Goal: Transaction & Acquisition: Purchase product/service

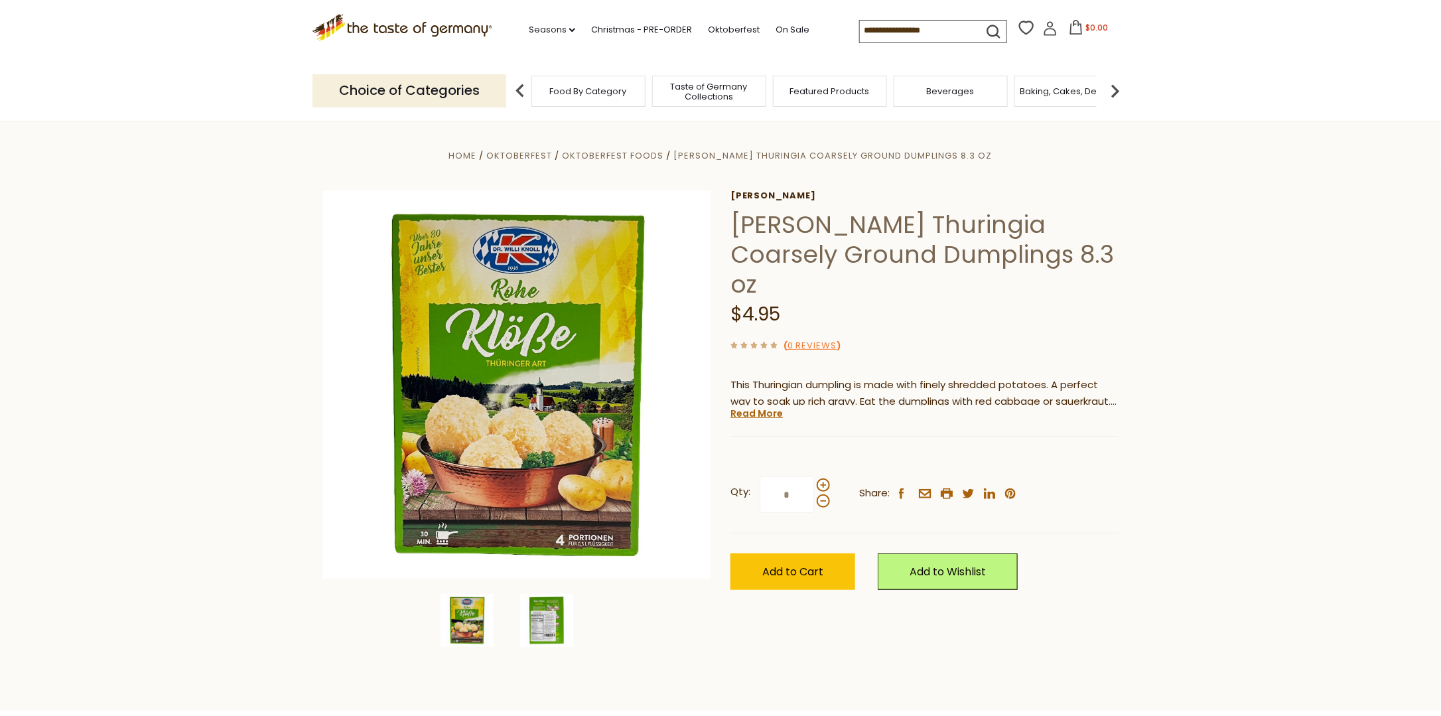
click at [555, 623] on img at bounding box center [546, 620] width 53 height 53
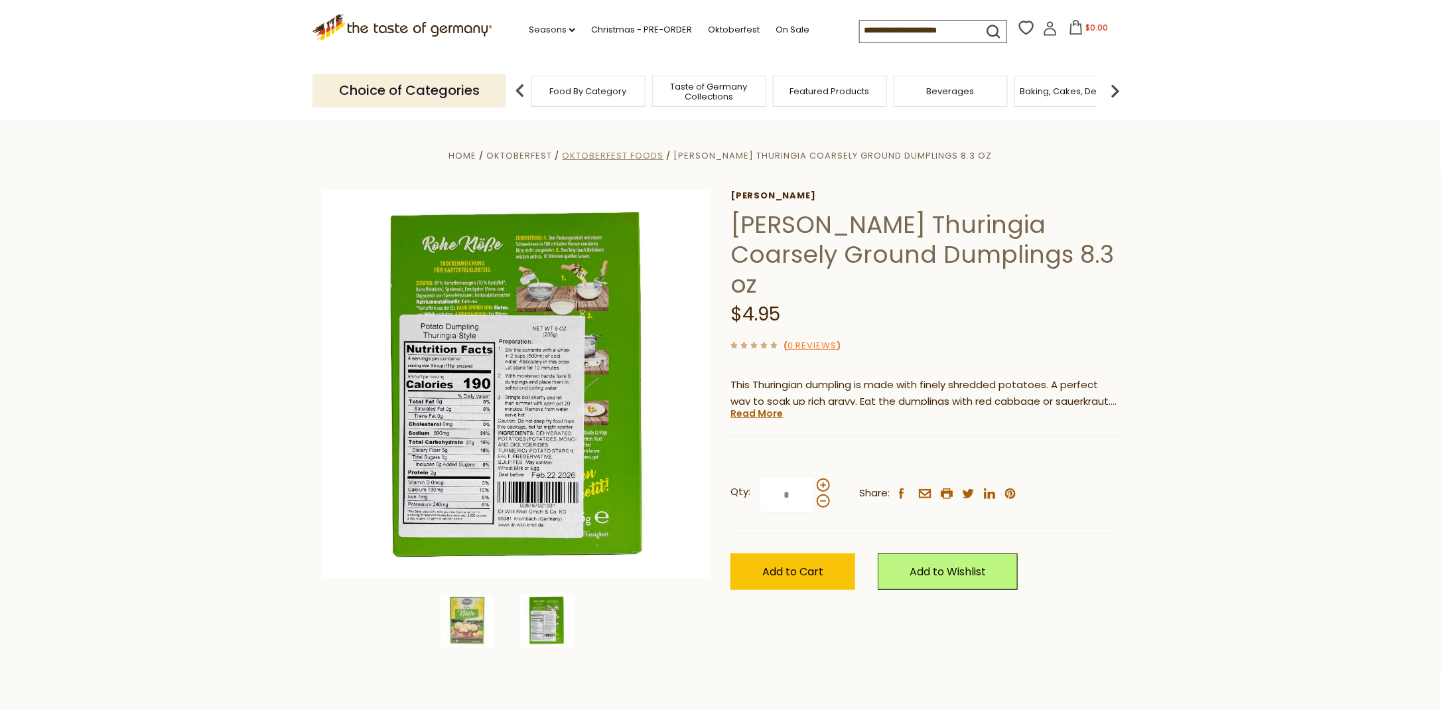
click at [633, 158] on span "Oktoberfest Foods" at bounding box center [613, 155] width 102 height 13
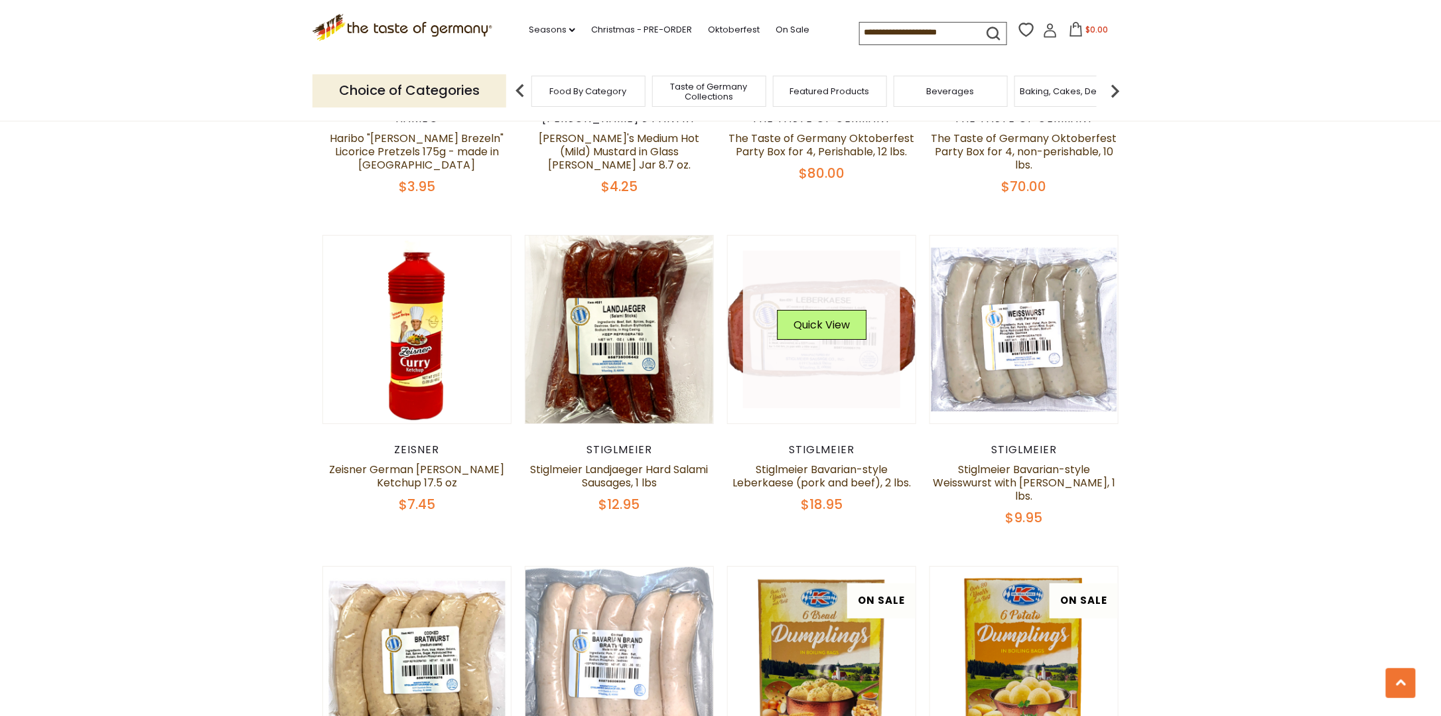
scroll to position [2455, 0]
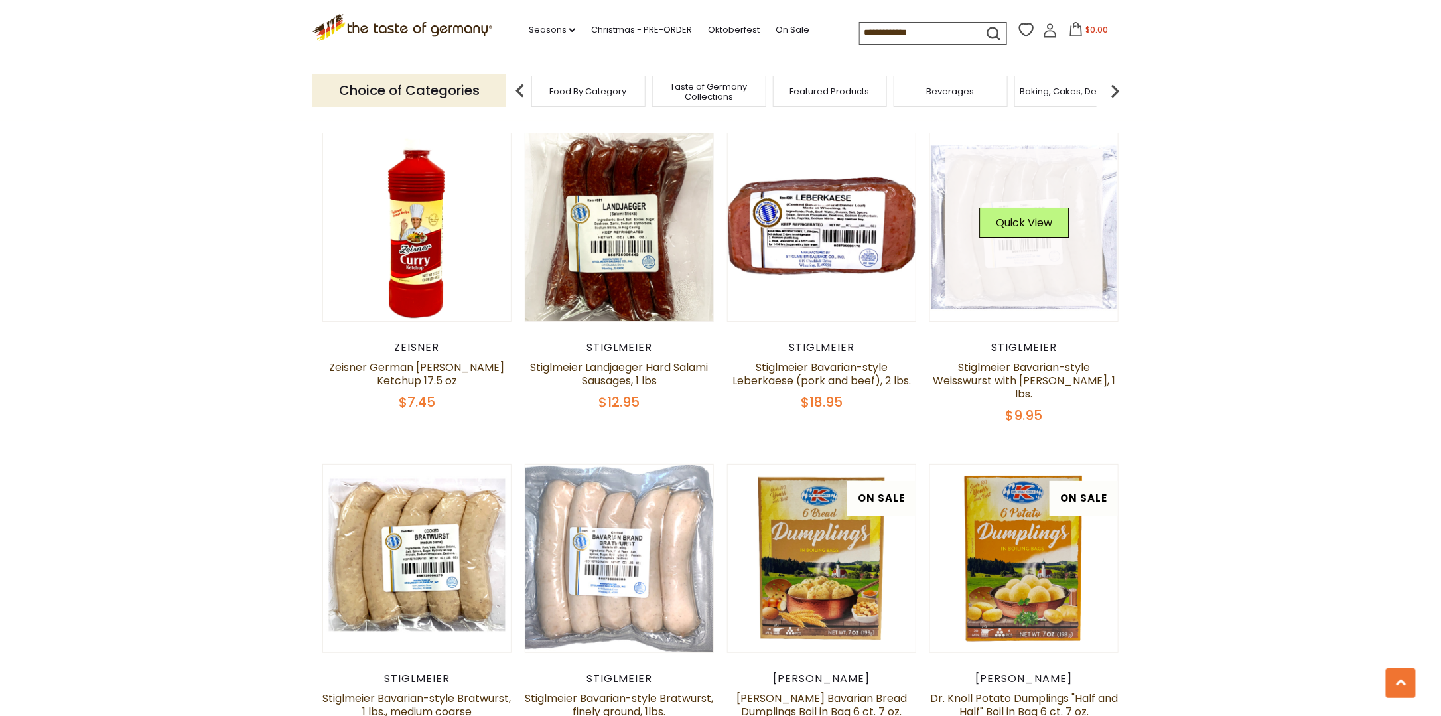
click at [1018, 216] on div "Quick View" at bounding box center [1024, 228] width 90 height 40
click at [1048, 258] on link at bounding box center [1025, 228] width 158 height 158
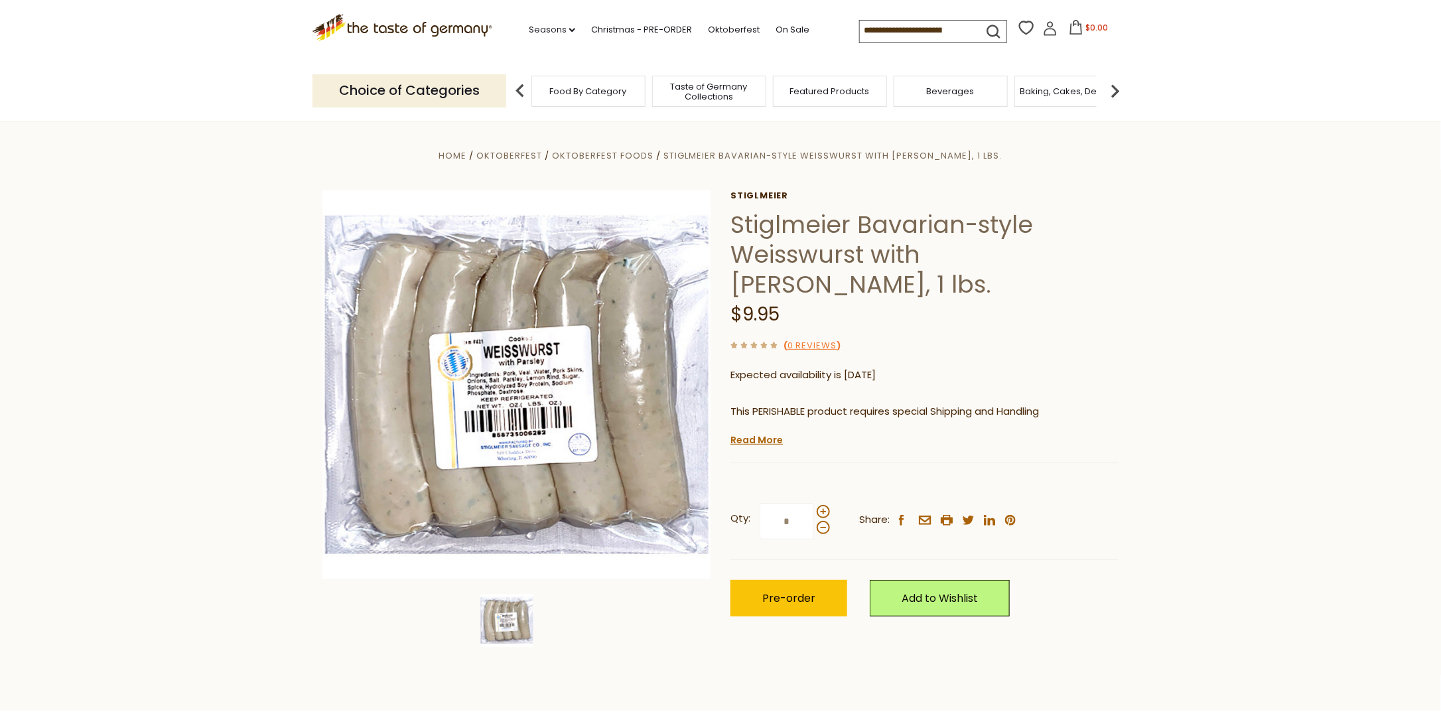
click at [171, 256] on section "Home Oktoberfest Oktoberfest Foods Stiglmeier Bavarian-style Weisswurst with Pa…" at bounding box center [720, 416] width 1441 height 590
